Goal: Use online tool/utility: Utilize a website feature to perform a specific function

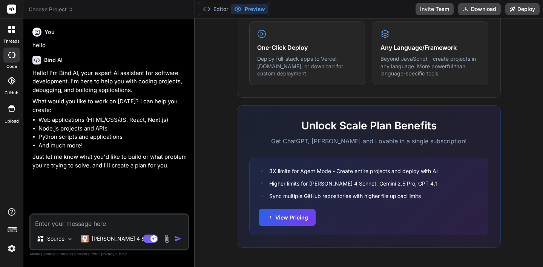
scroll to position [461, 0]
click at [293, 214] on button "View Pricing" at bounding box center [287, 216] width 57 height 17
click at [16, 109] on div at bounding box center [12, 108] width 18 height 18
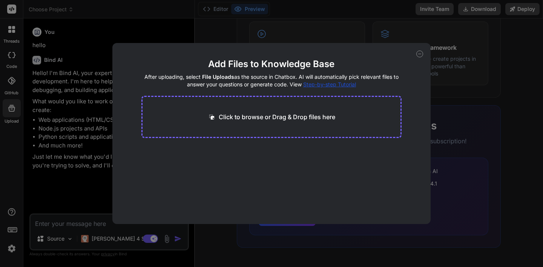
click at [244, 120] on p "Click to browse or Drag & Drop files here" at bounding box center [277, 116] width 116 height 9
click at [80, 89] on div "Add Files to Knowledge Base After uploading, select File Uploads as the source …" at bounding box center [271, 133] width 543 height 267
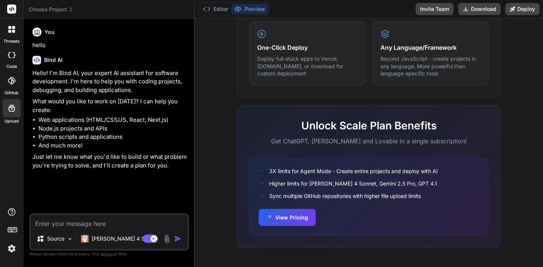
click at [13, 56] on icon at bounding box center [12, 55] width 8 height 6
type textarea "x"
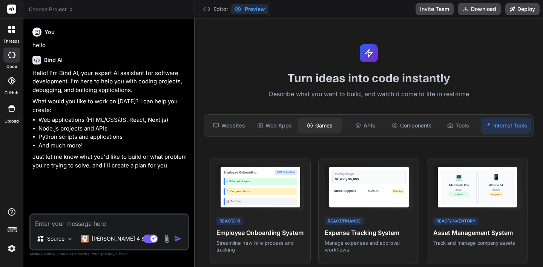
drag, startPoint x: 333, startPoint y: 130, endPoint x: 297, endPoint y: 130, distance: 35.8
click at [298, 130] on div "Games" at bounding box center [320, 126] width 44 height 16
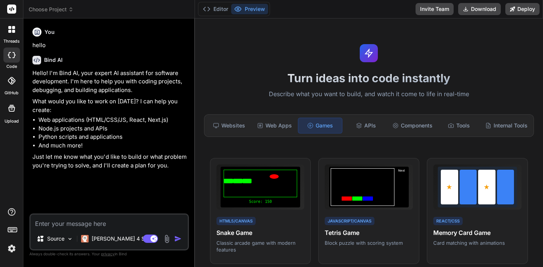
click at [312, 130] on div "Games" at bounding box center [320, 126] width 44 height 16
click at [277, 133] on div "Websites Web Apps Games APIs Components Tools Internal Tools" at bounding box center [369, 125] width 330 height 23
click at [276, 129] on div "Web Apps" at bounding box center [275, 126] width 44 height 16
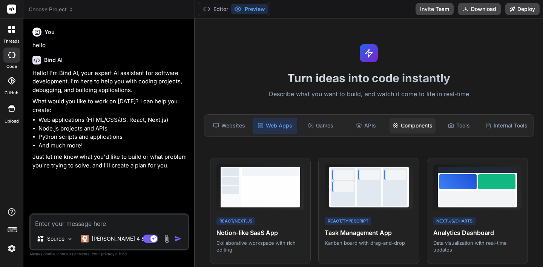
click at [410, 125] on div "Components" at bounding box center [412, 126] width 46 height 16
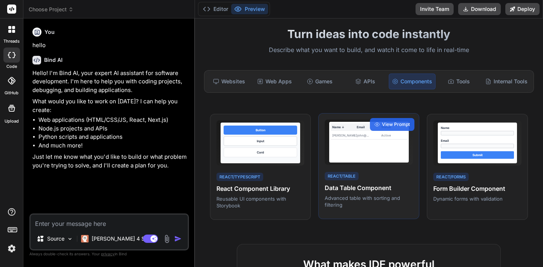
scroll to position [11, 0]
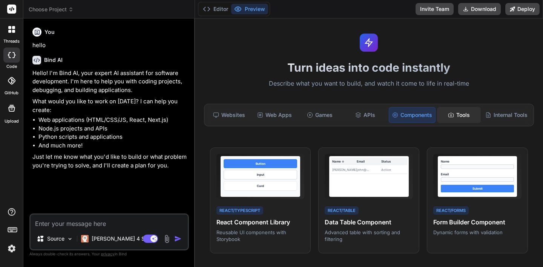
click at [459, 114] on div "Tools" at bounding box center [459, 115] width 44 height 16
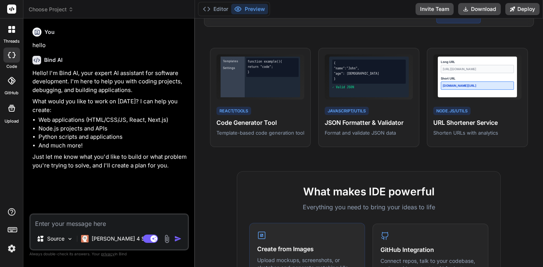
scroll to position [29, 0]
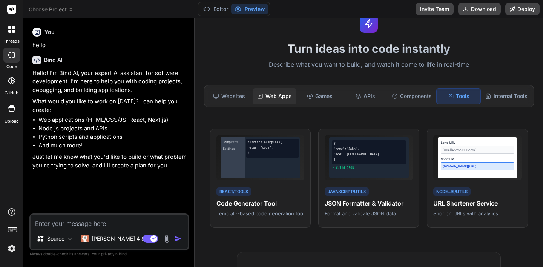
click at [285, 99] on div "Web Apps" at bounding box center [275, 96] width 44 height 16
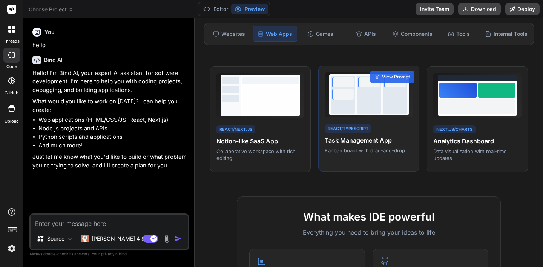
scroll to position [0, 0]
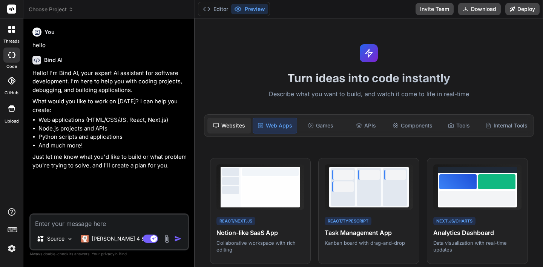
click at [230, 124] on div "Websites" at bounding box center [229, 126] width 44 height 16
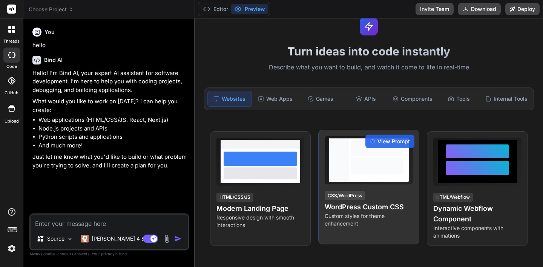
scroll to position [27, 0]
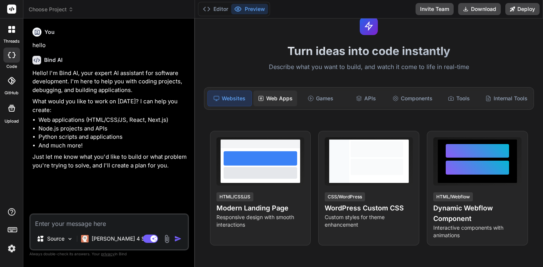
click at [272, 99] on div "Web Apps" at bounding box center [275, 98] width 44 height 16
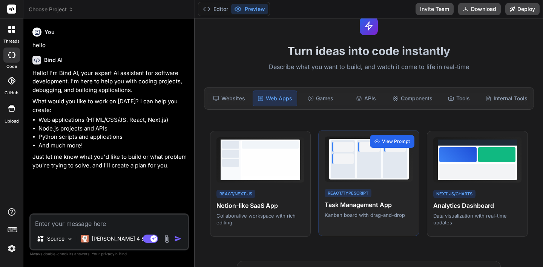
click at [395, 140] on span "View Prompt" at bounding box center [396, 141] width 28 height 7
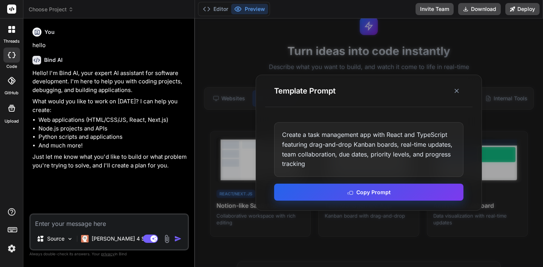
click at [372, 191] on button "Copy Prompt" at bounding box center [368, 192] width 189 height 17
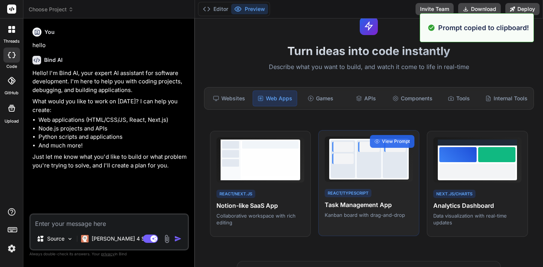
click at [365, 171] on div at bounding box center [369, 159] width 24 height 38
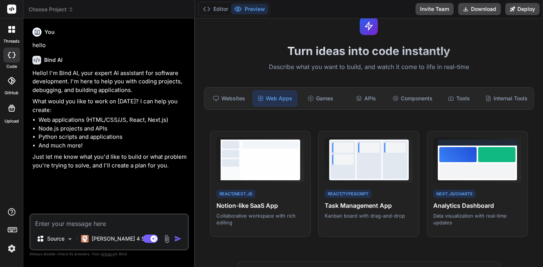
click at [69, 225] on textarea at bounding box center [109, 221] width 157 height 14
paste textarea "Create a task management app with React and TypeScript featuring drag-and-drop …"
type textarea "Create a task management app with React and TypeScript featuring drag-and-drop …"
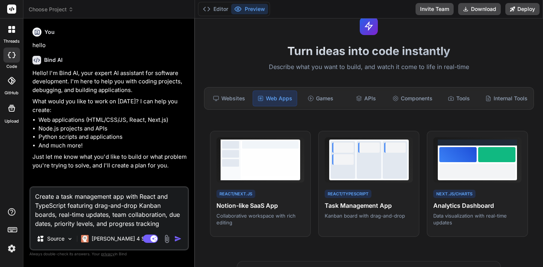
type textarea "x"
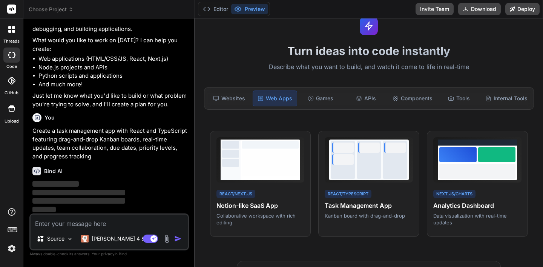
scroll to position [61, 0]
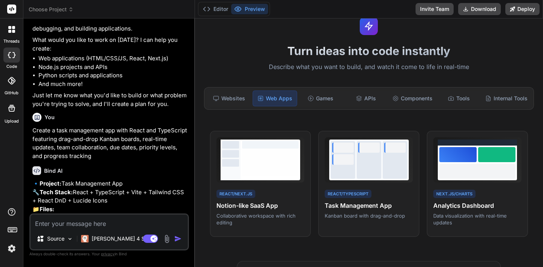
type textarea "x"
